Goal: Navigation & Orientation: Find specific page/section

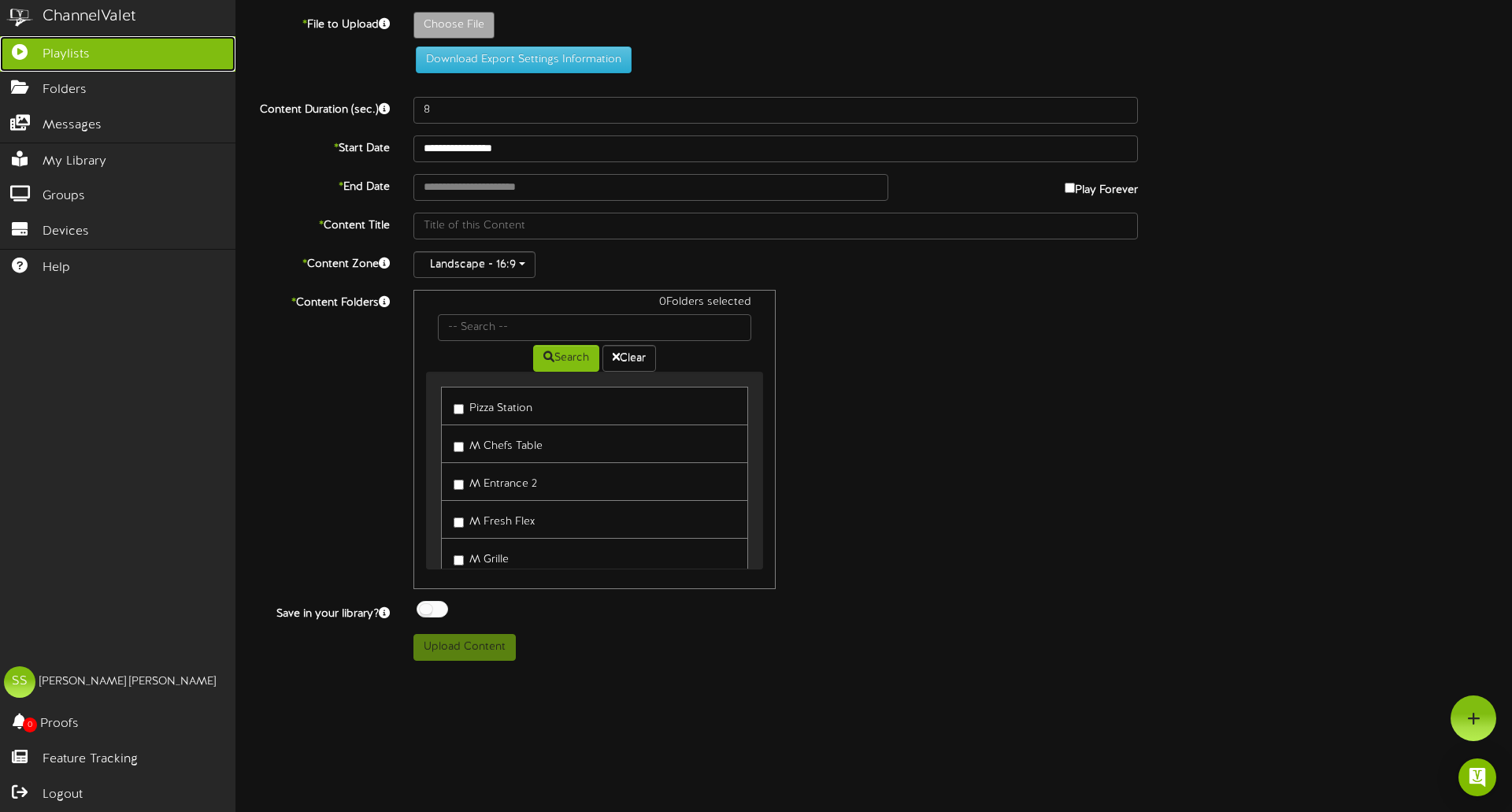
click at [22, 51] on icon at bounding box center [20, 50] width 40 height 12
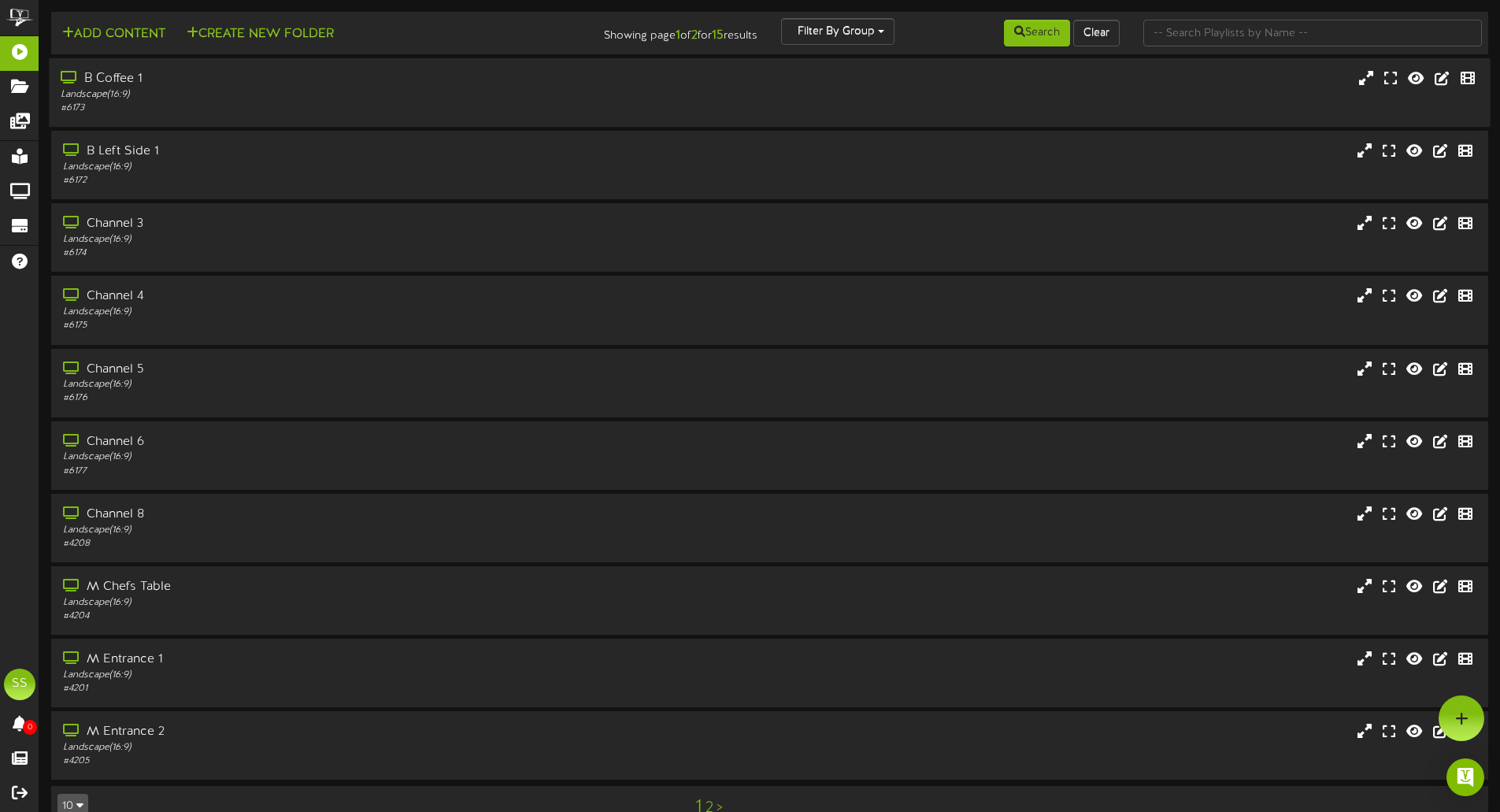
click at [155, 98] on div "Landscape ( 16:9 )" at bounding box center [349, 94] width 577 height 13
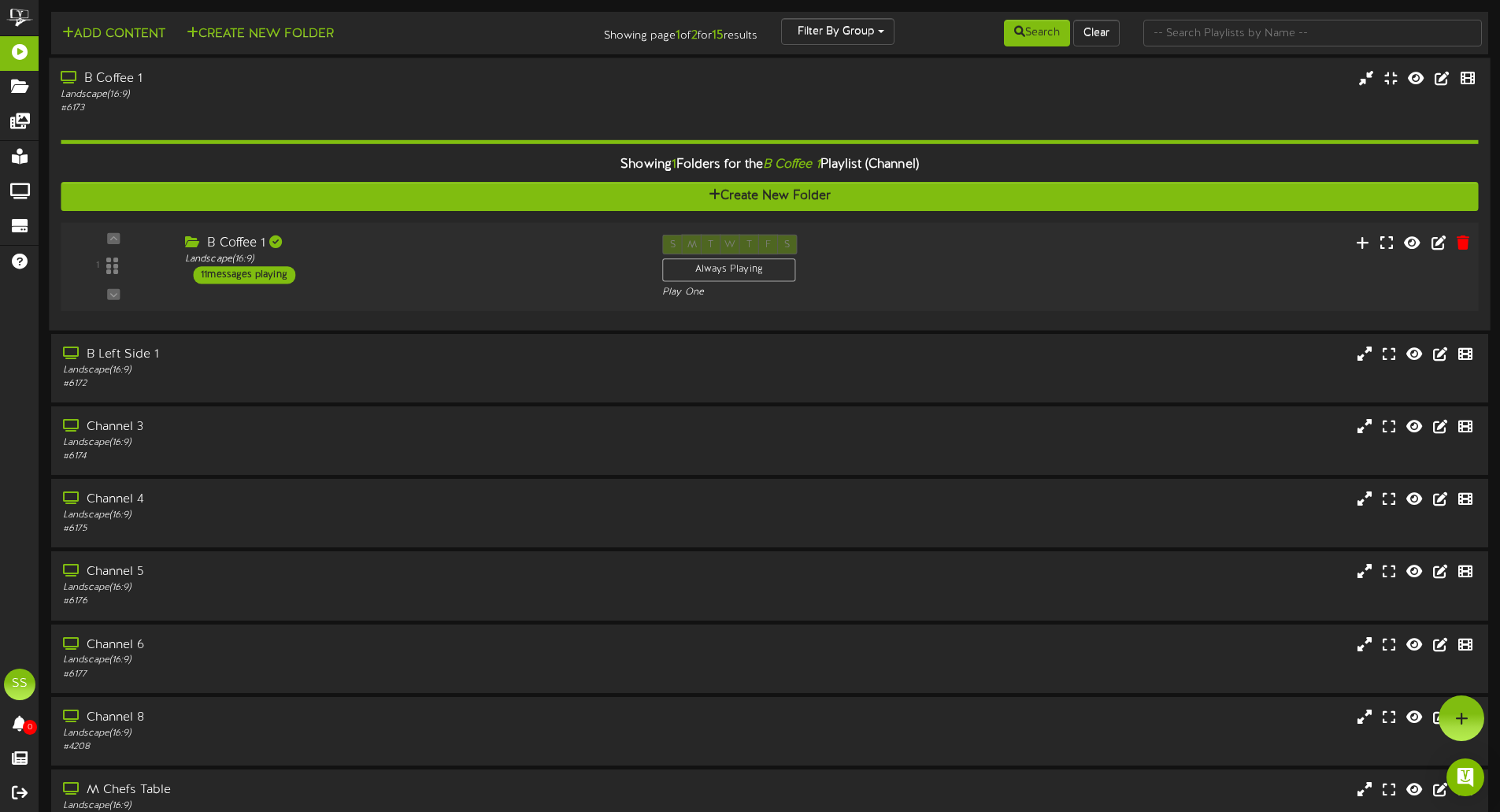
click at [256, 280] on div "11 messages playing" at bounding box center [244, 275] width 102 height 17
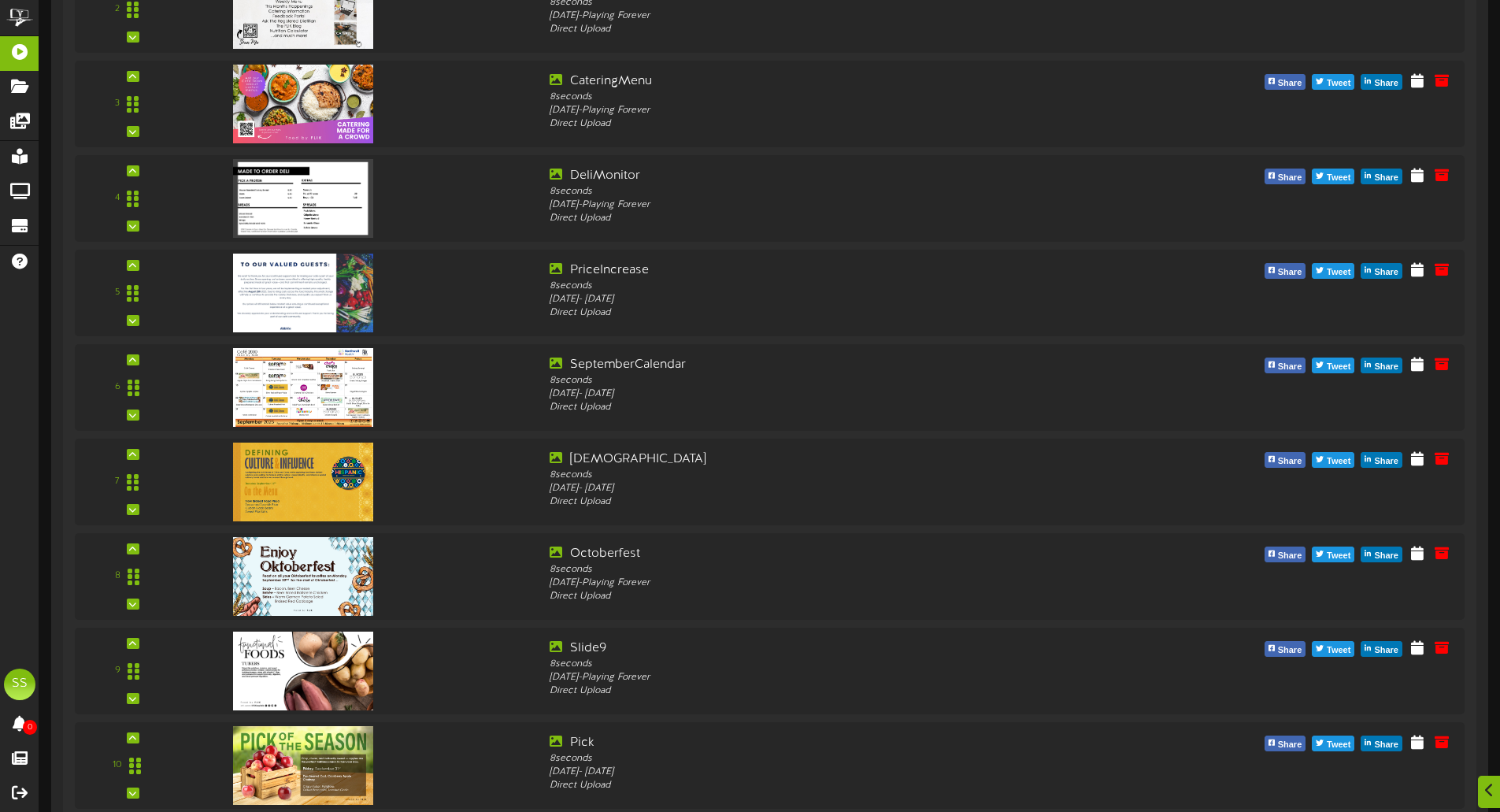
scroll to position [609, 0]
